Goal: Information Seeking & Learning: Learn about a topic

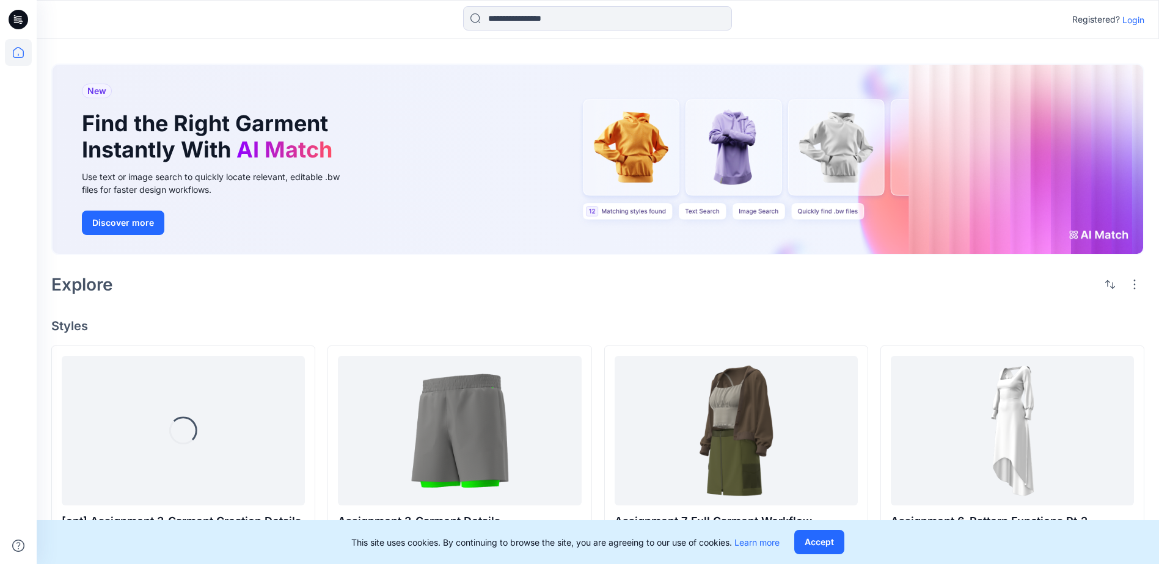
click at [1131, 20] on p "Login" at bounding box center [1133, 19] width 22 height 13
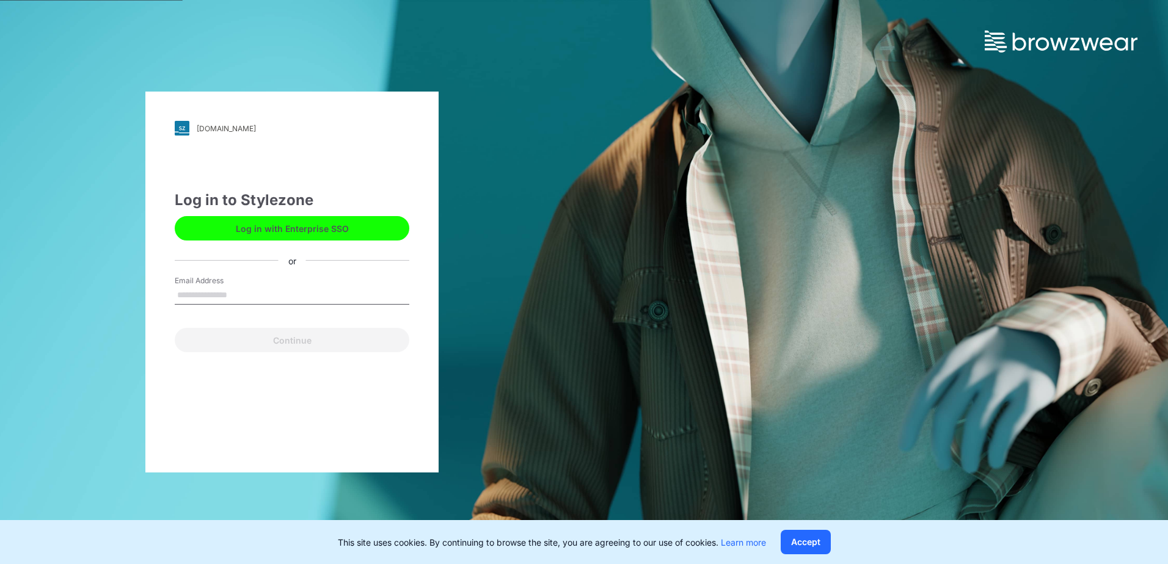
click at [220, 289] on input "Email Address" at bounding box center [292, 295] width 235 height 18
type input "**********"
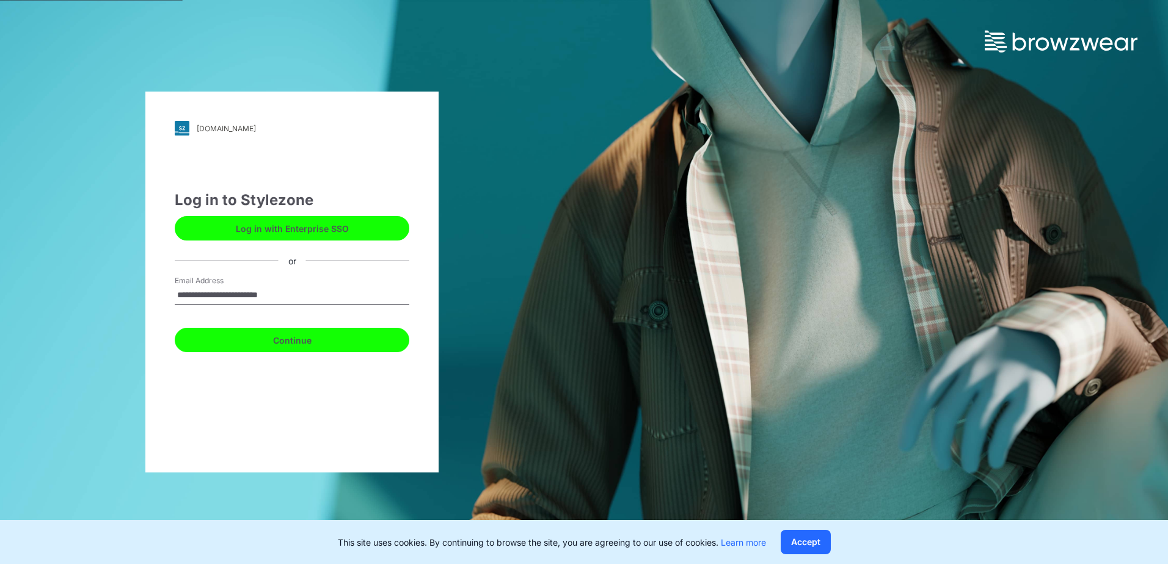
click at [264, 346] on button "Continue" at bounding box center [292, 340] width 235 height 24
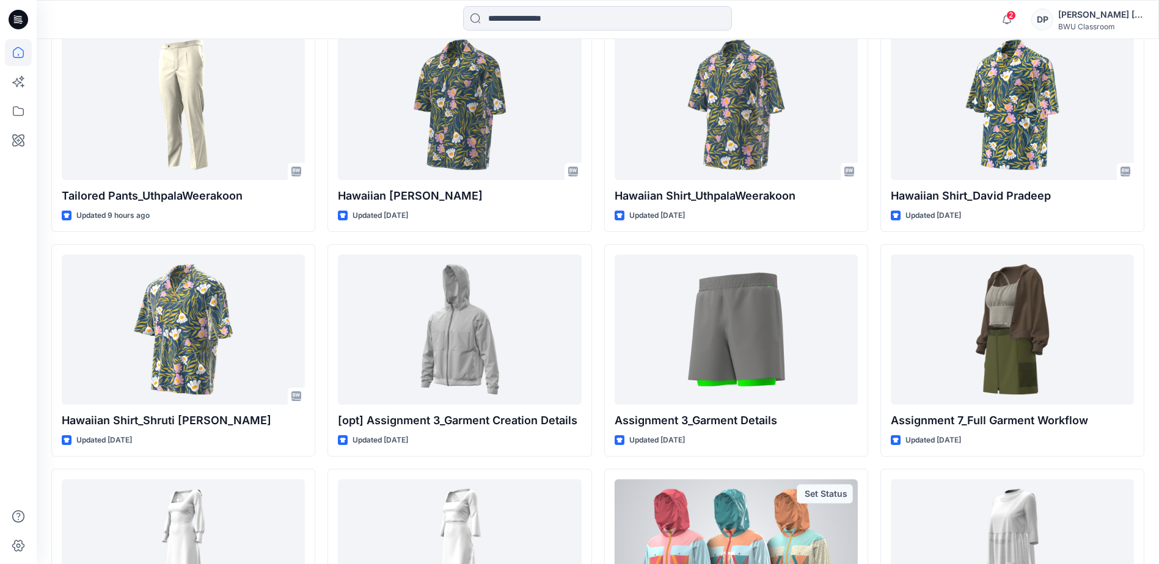
scroll to position [299, 0]
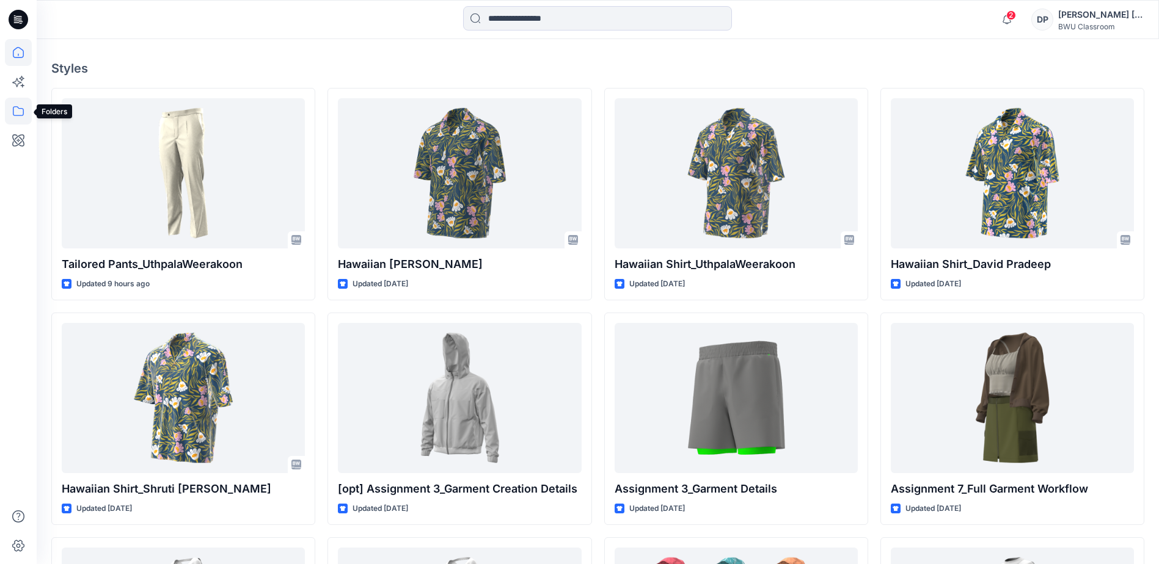
click at [19, 107] on icon at bounding box center [18, 111] width 27 height 27
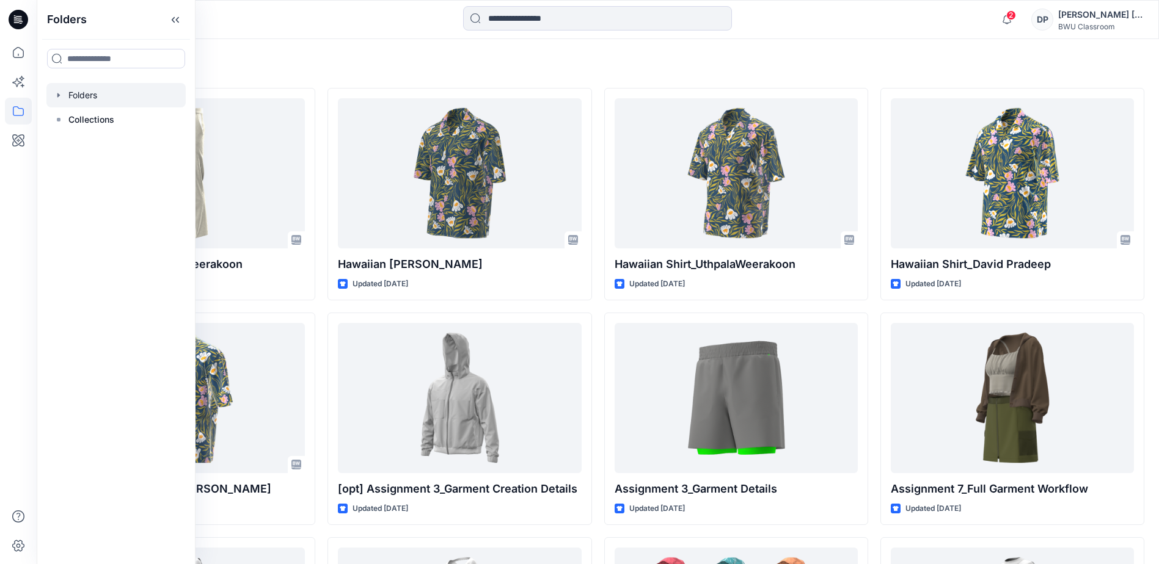
click at [101, 95] on div at bounding box center [115, 95] width 139 height 24
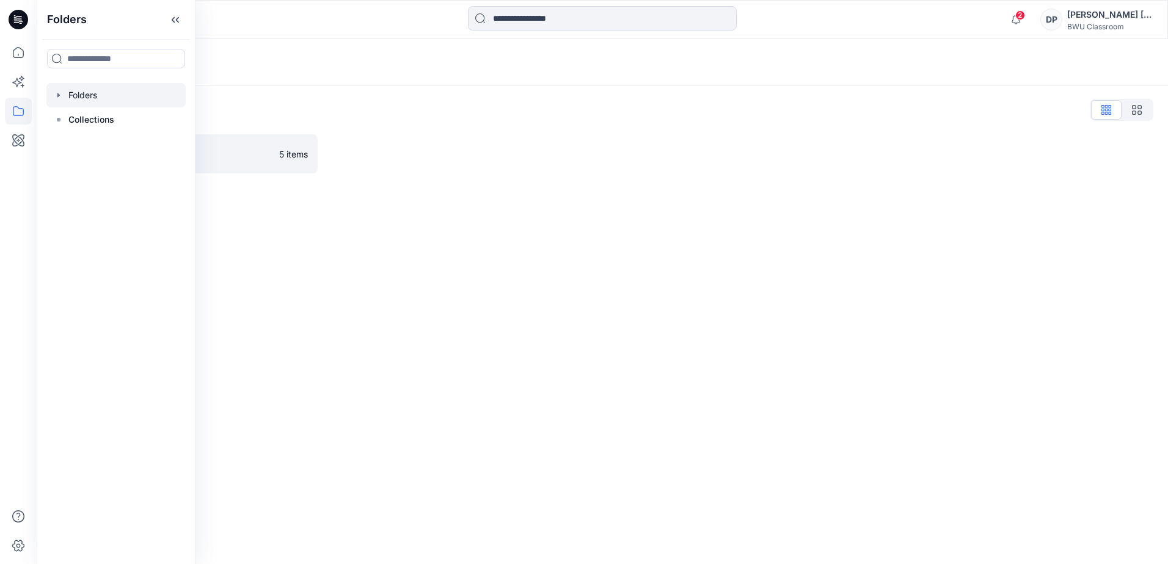
click at [60, 98] on icon "button" at bounding box center [59, 95] width 10 height 10
click at [108, 121] on p "DPC Expert" at bounding box center [104, 119] width 46 height 15
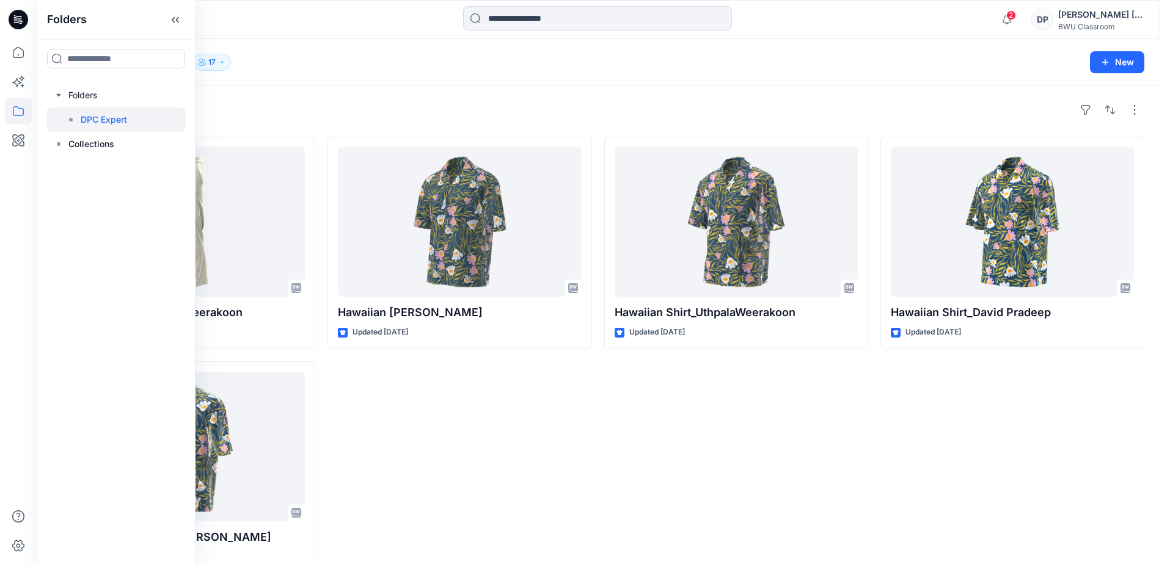
click at [588, 427] on div "Hawaiian Shirt_Lisha [PERSON_NAME] Updated [DATE]" at bounding box center [459, 355] width 264 height 437
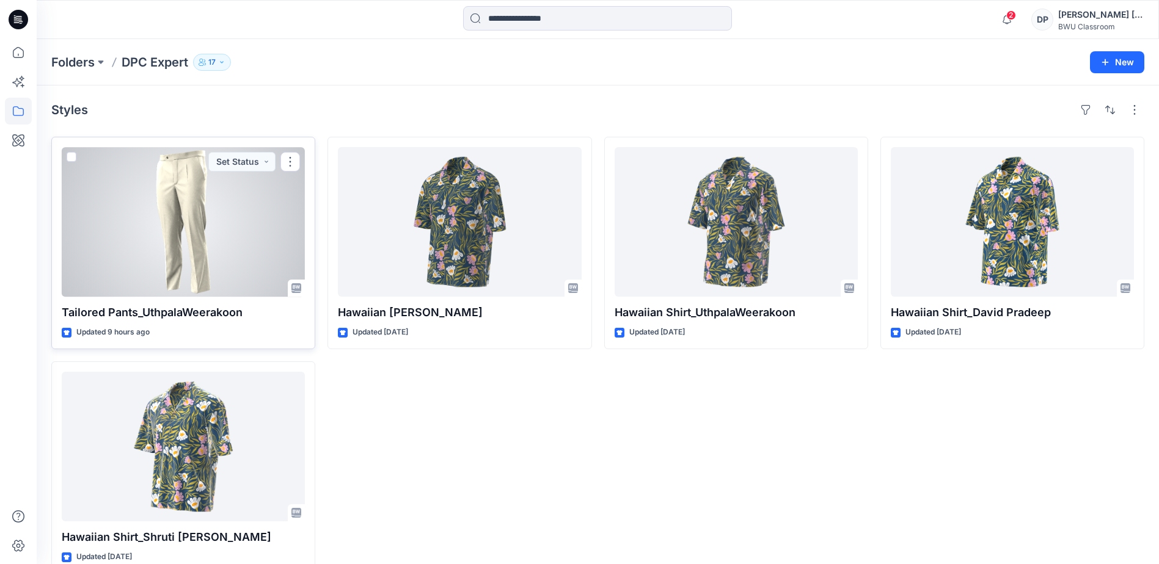
click at [184, 208] on div at bounding box center [183, 222] width 243 height 150
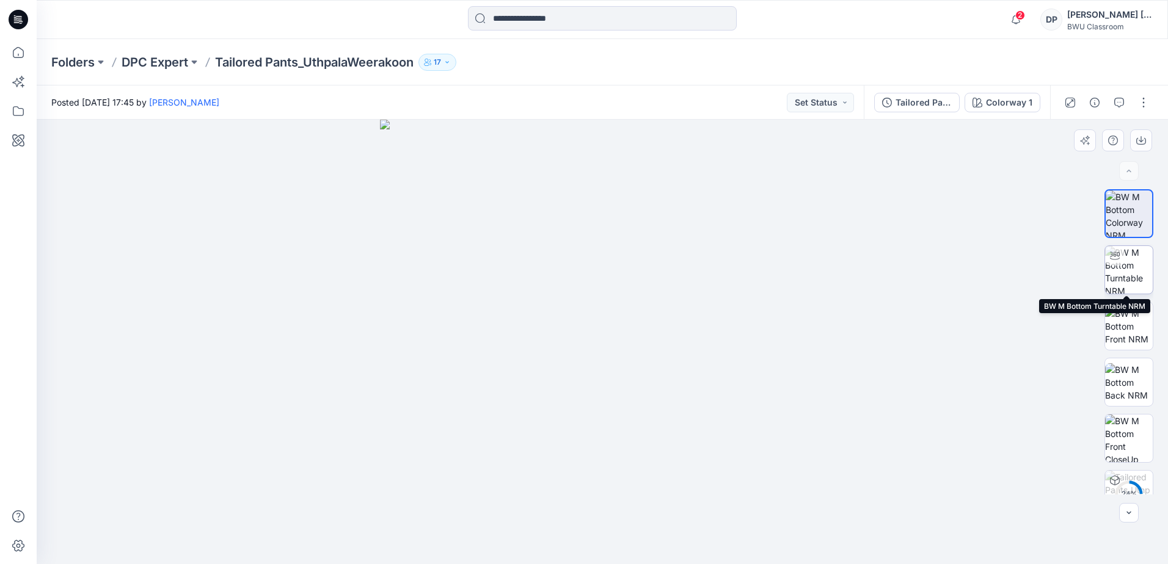
click at [1130, 268] on img at bounding box center [1129, 270] width 48 height 48
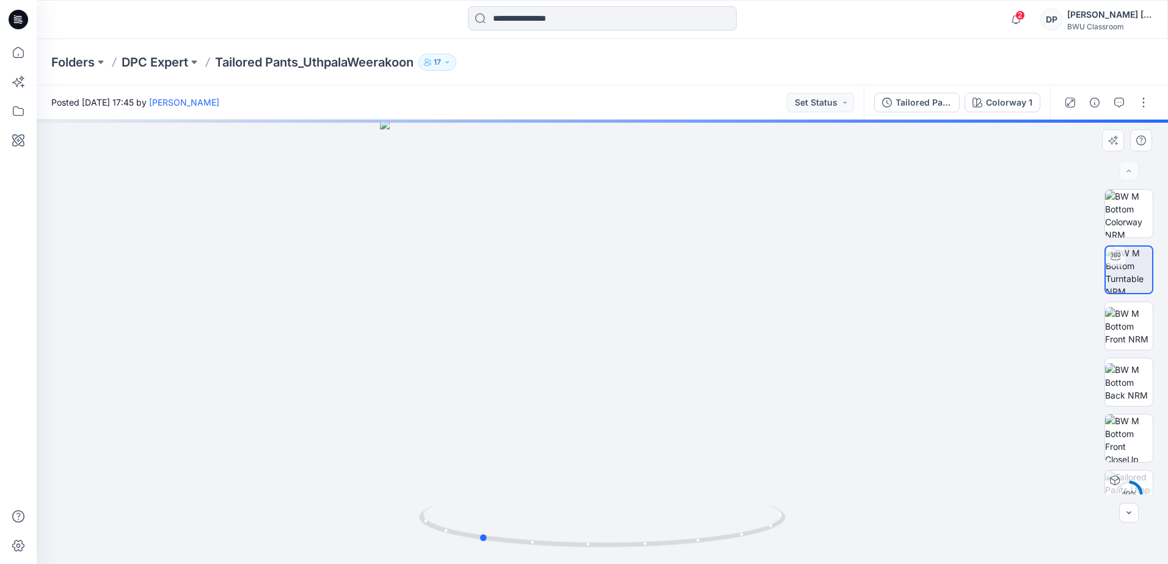
drag, startPoint x: 608, startPoint y: 546, endPoint x: 851, endPoint y: 507, distance: 246.8
click at [851, 507] on div at bounding box center [602, 342] width 1131 height 445
click at [1110, 310] on img at bounding box center [1129, 326] width 48 height 38
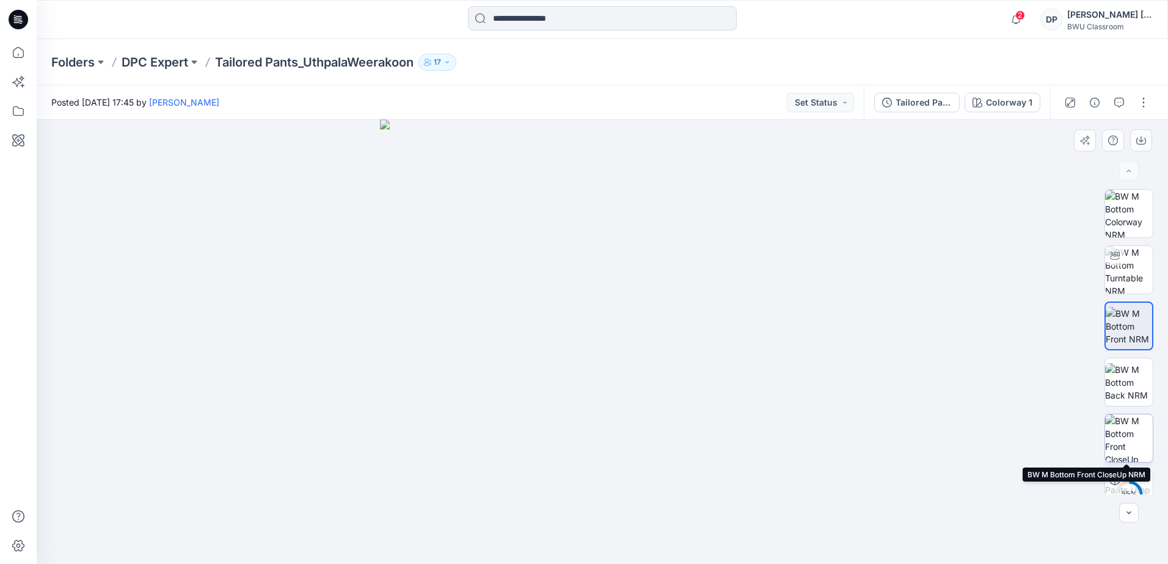
click at [1130, 439] on img at bounding box center [1129, 439] width 48 height 48
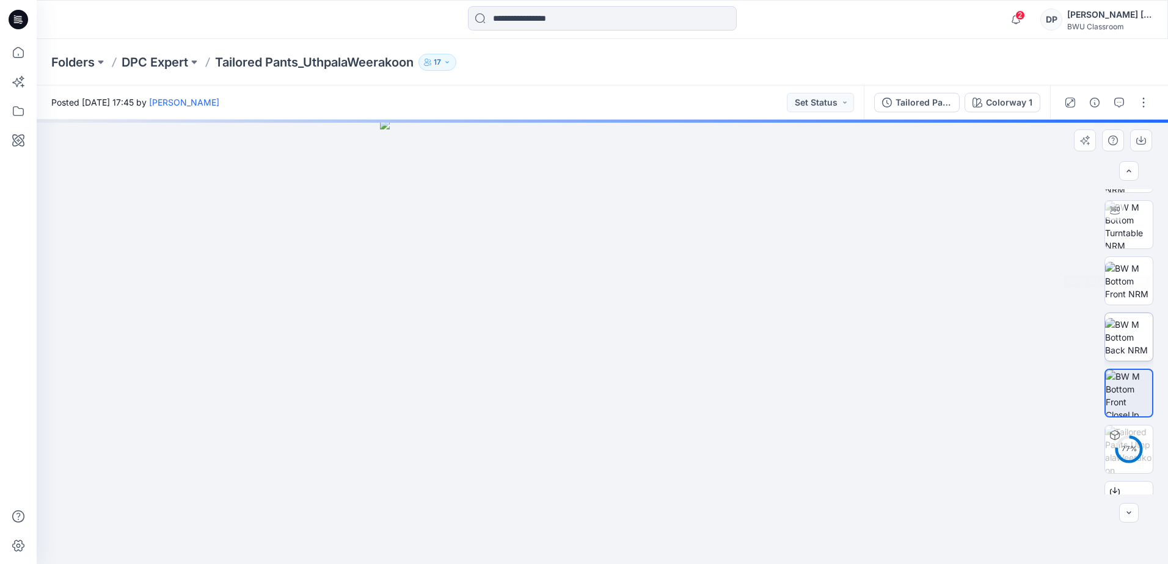
scroll to position [81, 0]
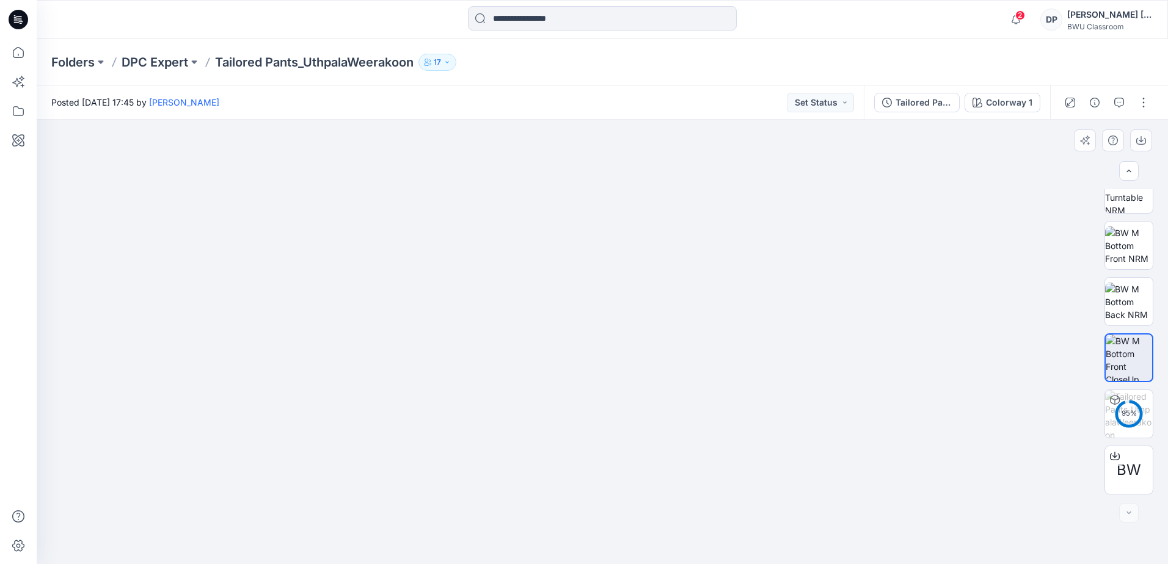
drag, startPoint x: 660, startPoint y: 243, endPoint x: 688, endPoint y: 393, distance: 152.1
click at [688, 393] on img at bounding box center [602, 290] width 673 height 548
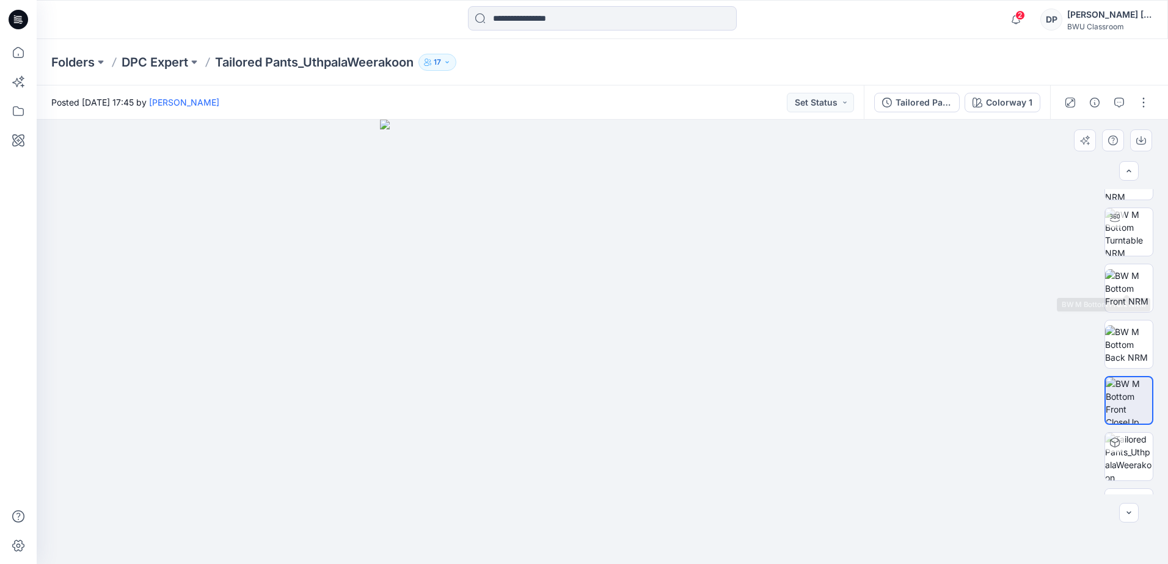
scroll to position [0, 0]
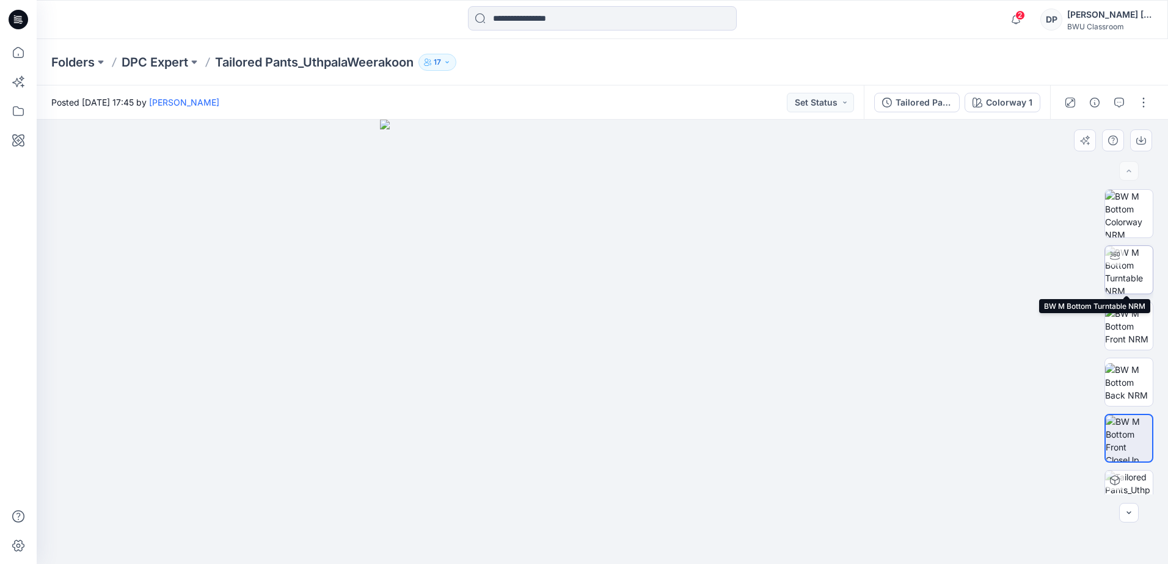
click at [1126, 269] on img at bounding box center [1129, 270] width 48 height 48
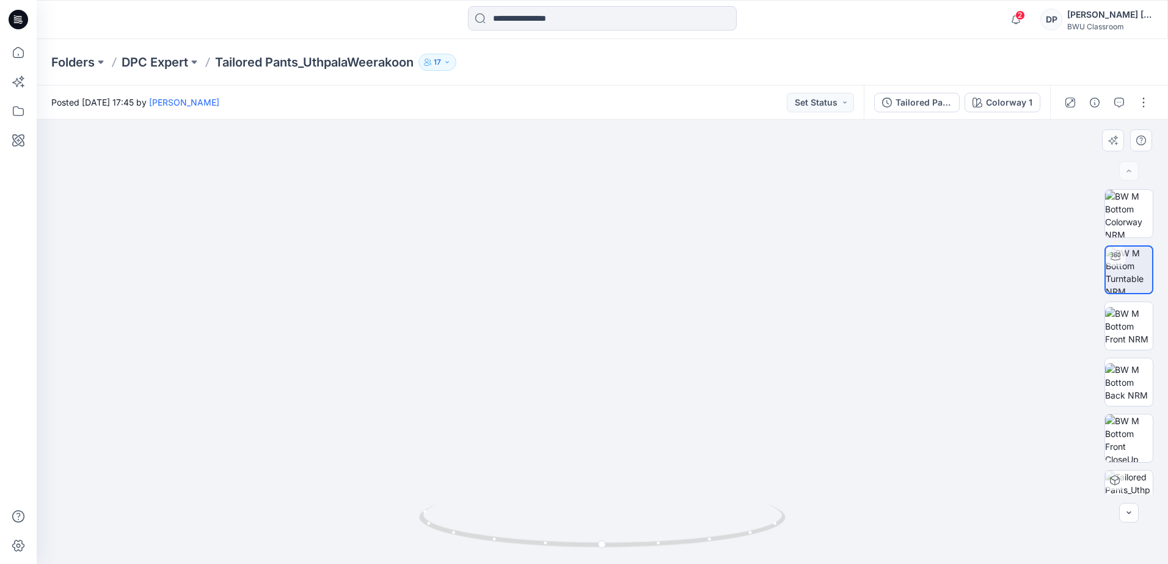
drag, startPoint x: 643, startPoint y: 213, endPoint x: 678, endPoint y: 412, distance: 202.1
click at [672, 445] on img at bounding box center [602, 298] width 1027 height 533
drag, startPoint x: 604, startPoint y: 545, endPoint x: 692, endPoint y: 303, distance: 257.4
click at [818, 522] on div at bounding box center [602, 342] width 1131 height 445
drag, startPoint x: 642, startPoint y: 262, endPoint x: 670, endPoint y: 124, distance: 140.9
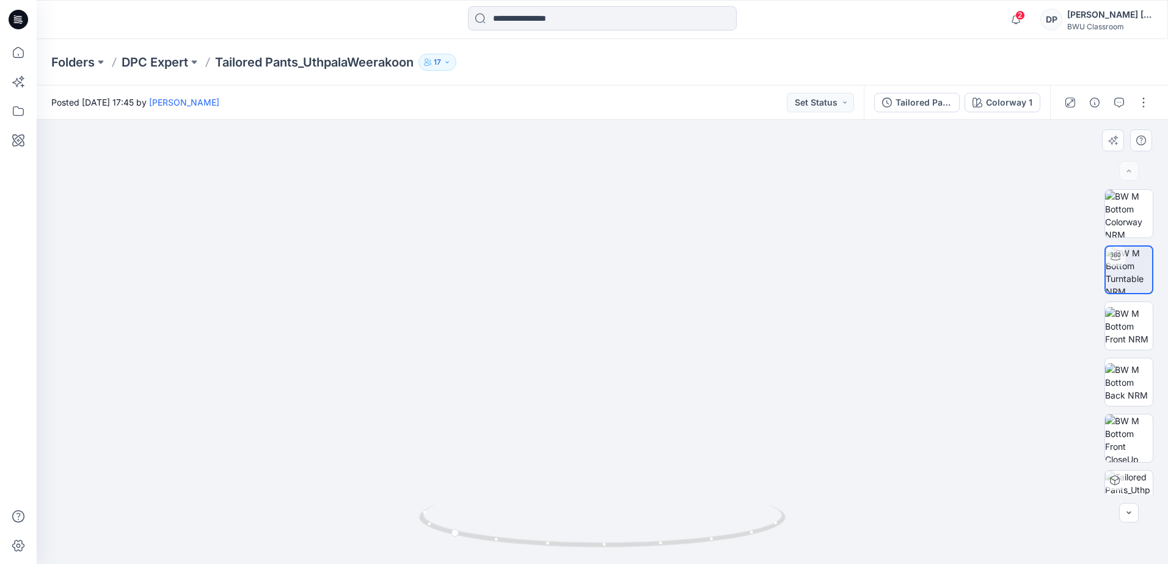
click at [670, 124] on img at bounding box center [602, 203] width 1027 height 721
drag, startPoint x: 707, startPoint y: 276, endPoint x: 620, endPoint y: 342, distance: 109.0
click at [668, 564] on html "2 Notifications [PERSON_NAME] shared Tailored Pants_UthpalaWeerakoon in DPC Exp…" at bounding box center [584, 282] width 1168 height 564
drag, startPoint x: 649, startPoint y: 192, endPoint x: 619, endPoint y: 366, distance: 177.2
click at [619, 366] on img at bounding box center [573, 306] width 1608 height 515
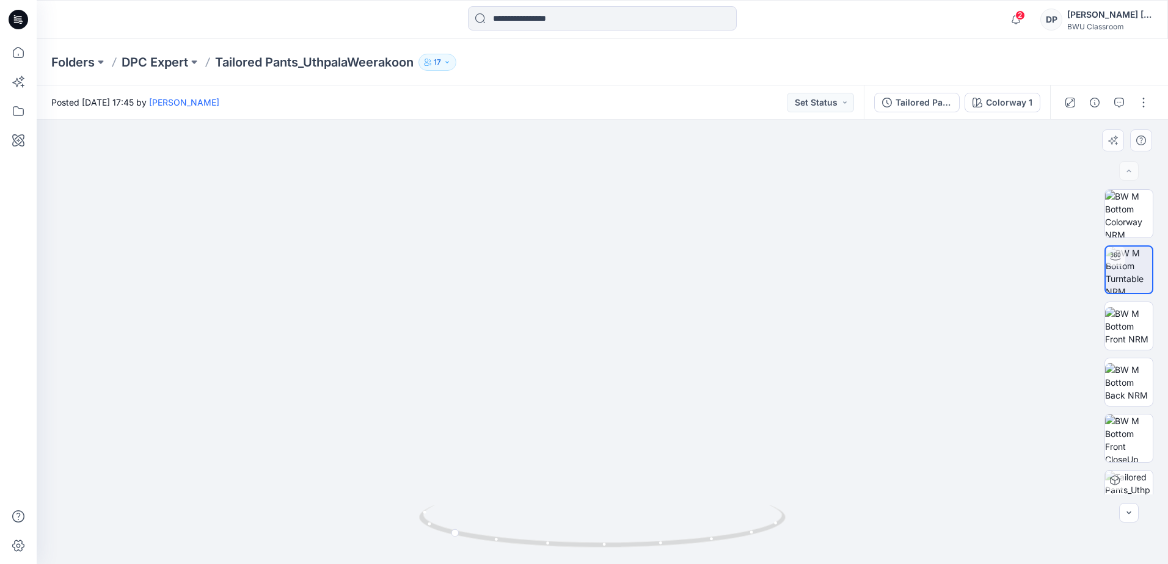
drag, startPoint x: 586, startPoint y: 422, endPoint x: 881, endPoint y: 338, distance: 306.6
click at [881, 338] on img at bounding box center [851, 266] width 1870 height 597
drag, startPoint x: 608, startPoint y: 548, endPoint x: 716, endPoint y: 539, distance: 107.9
click at [716, 539] on icon at bounding box center [604, 528] width 370 height 46
